Goal: Obtain resource: Download file/media

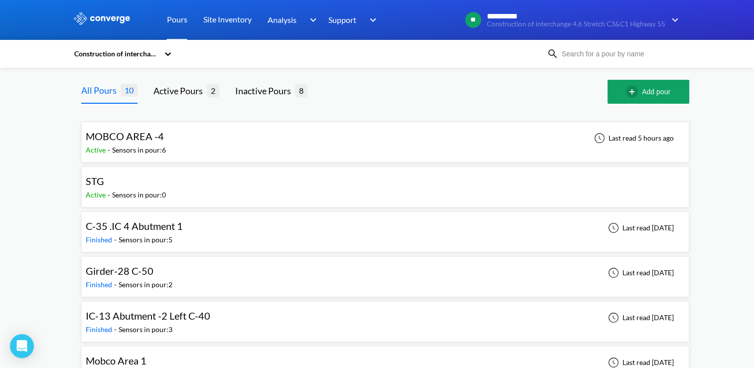
click at [155, 143] on div "MOBCO AREA -4" at bounding box center [125, 136] width 78 height 15
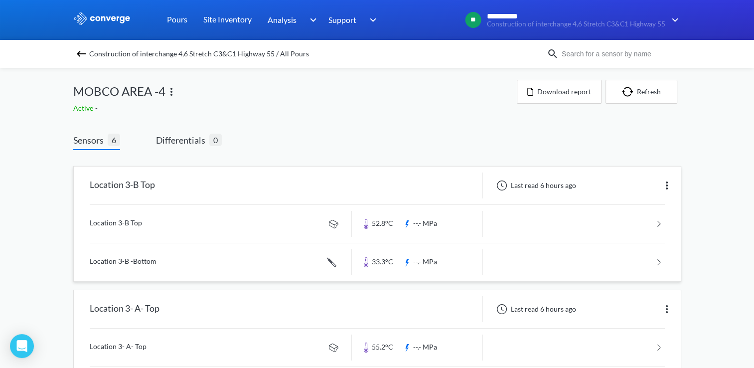
click at [412, 219] on link at bounding box center [377, 224] width 575 height 38
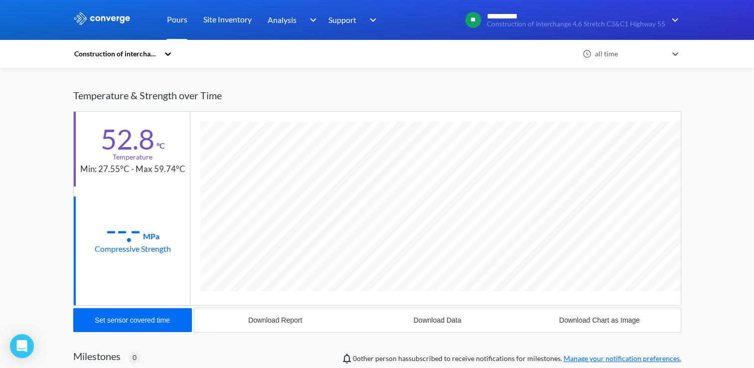
scroll to position [526, 608]
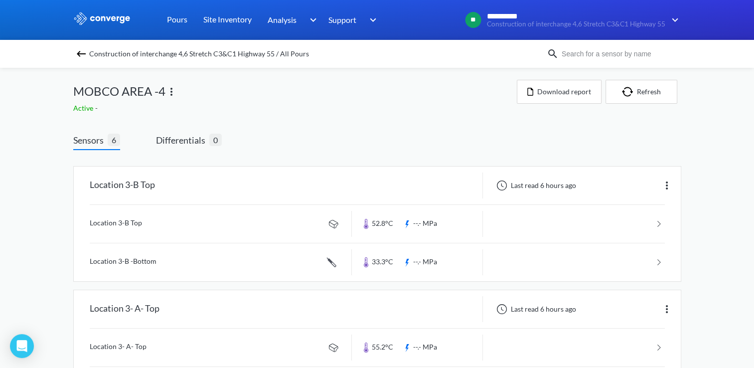
click at [629, 93] on img "button" at bounding box center [629, 92] width 15 height 10
click at [663, 223] on link at bounding box center [377, 224] width 575 height 38
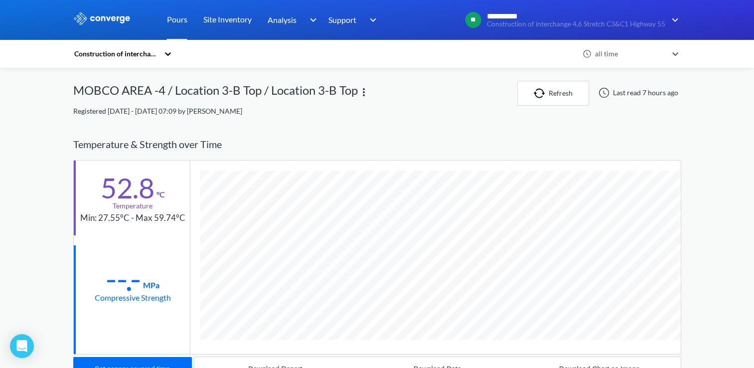
scroll to position [526, 608]
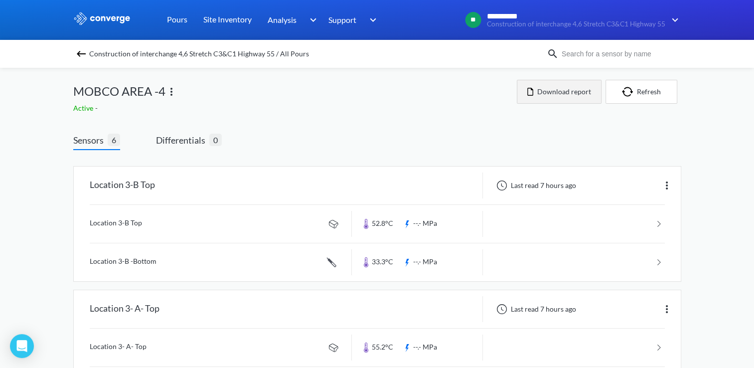
click at [551, 91] on button "Download report" at bounding box center [559, 92] width 85 height 24
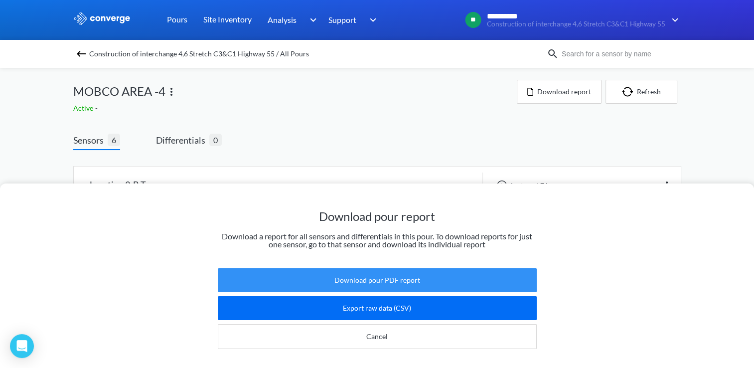
click at [395, 270] on button "Download pour PDF report" at bounding box center [377, 280] width 319 height 24
